Goal: Entertainment & Leisure: Consume media (video, audio)

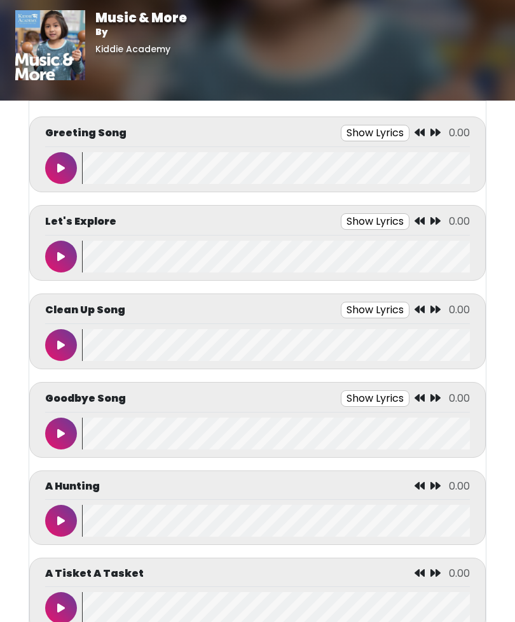
click at [140, 258] on wave at bounding box center [276, 256] width 388 height 32
click at [57, 166] on button at bounding box center [61, 168] width 32 height 32
click at [339, 137] on button "Show Lyrics" at bounding box center [351, 133] width 69 height 17
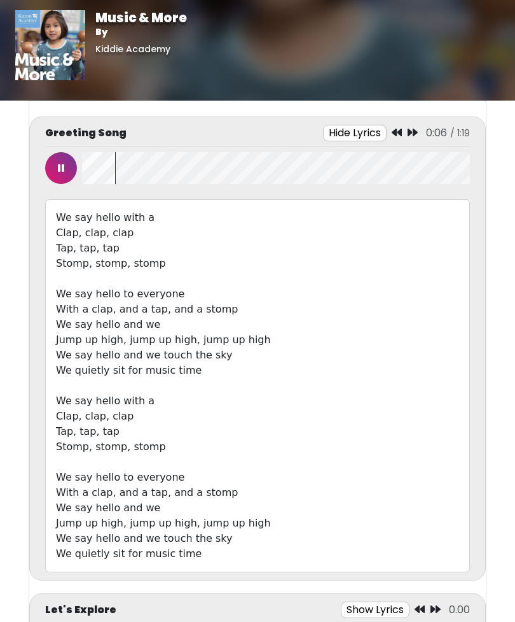
click at [183, 170] on wave at bounding box center [276, 168] width 388 height 32
click at [354, 1] on div "Music & More By Kiddie Academy" at bounding box center [257, 50] width 515 height 101
